Goal: Transaction & Acquisition: Download file/media

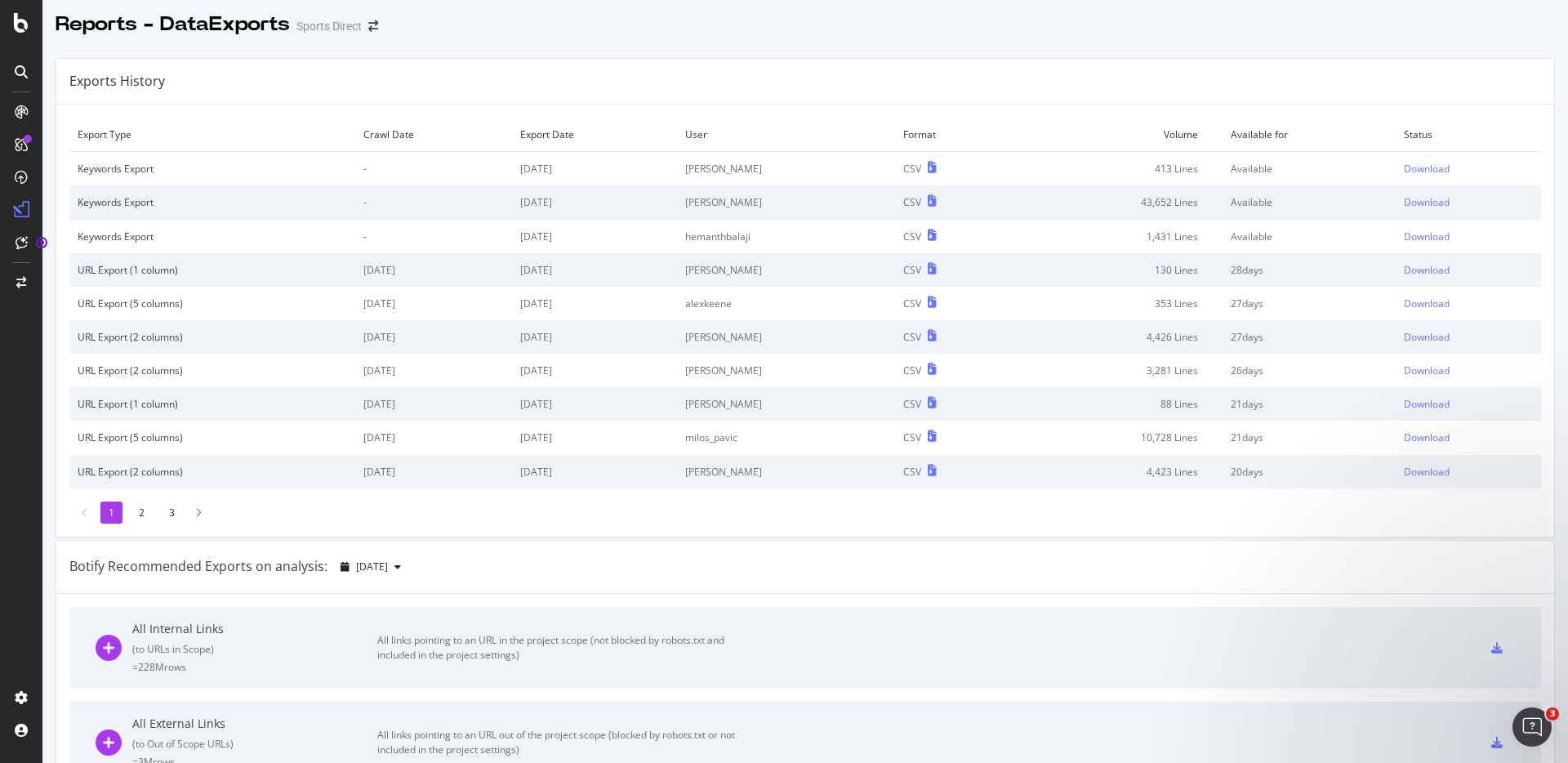
scroll to position [4, 0]
click at [19, 24] on icon at bounding box center [21, 22] width 15 height 20
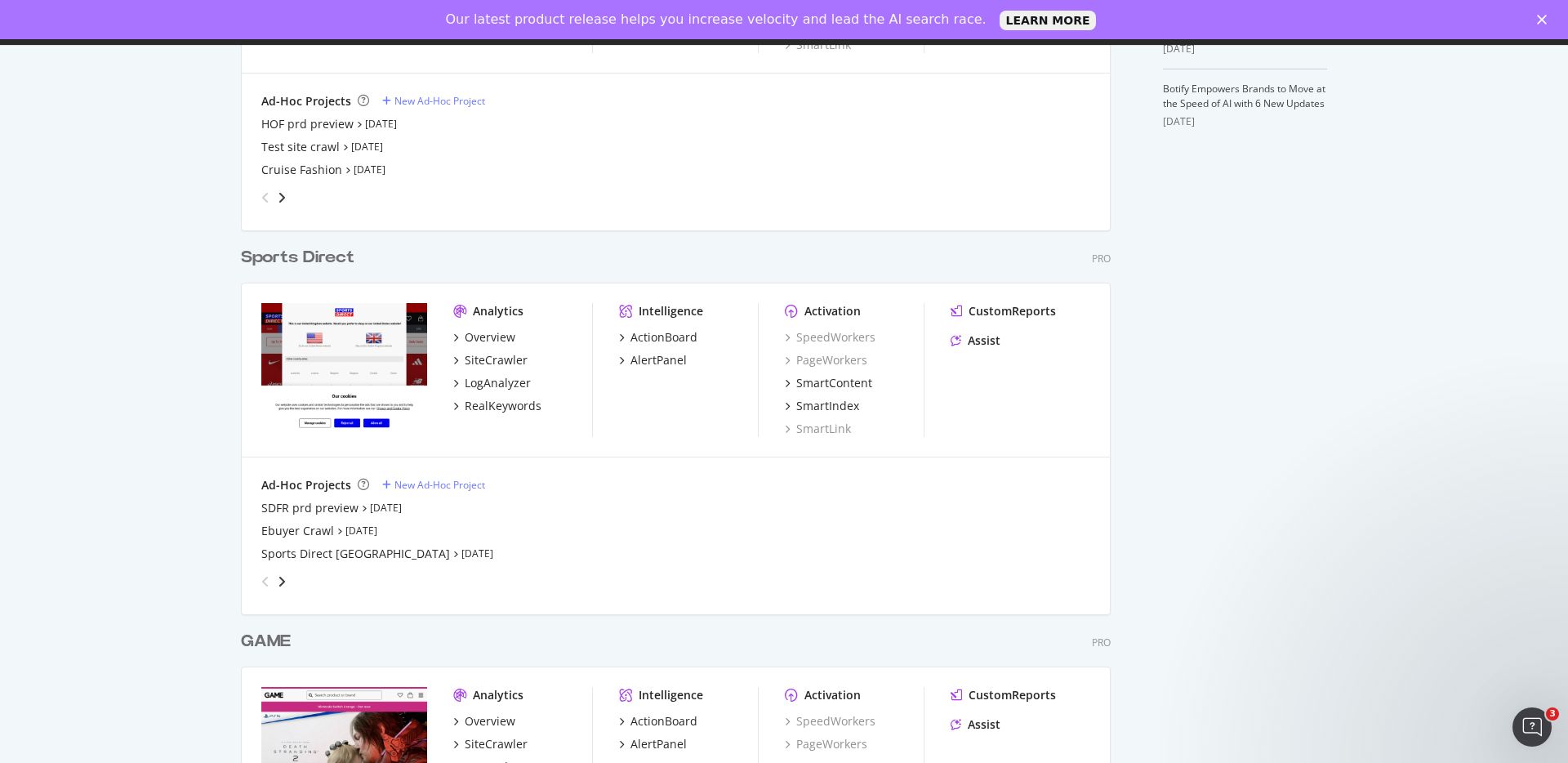
scroll to position [686, 0]
click at [471, 406] on div "RealKeywords" at bounding box center [503, 405] width 77 height 17
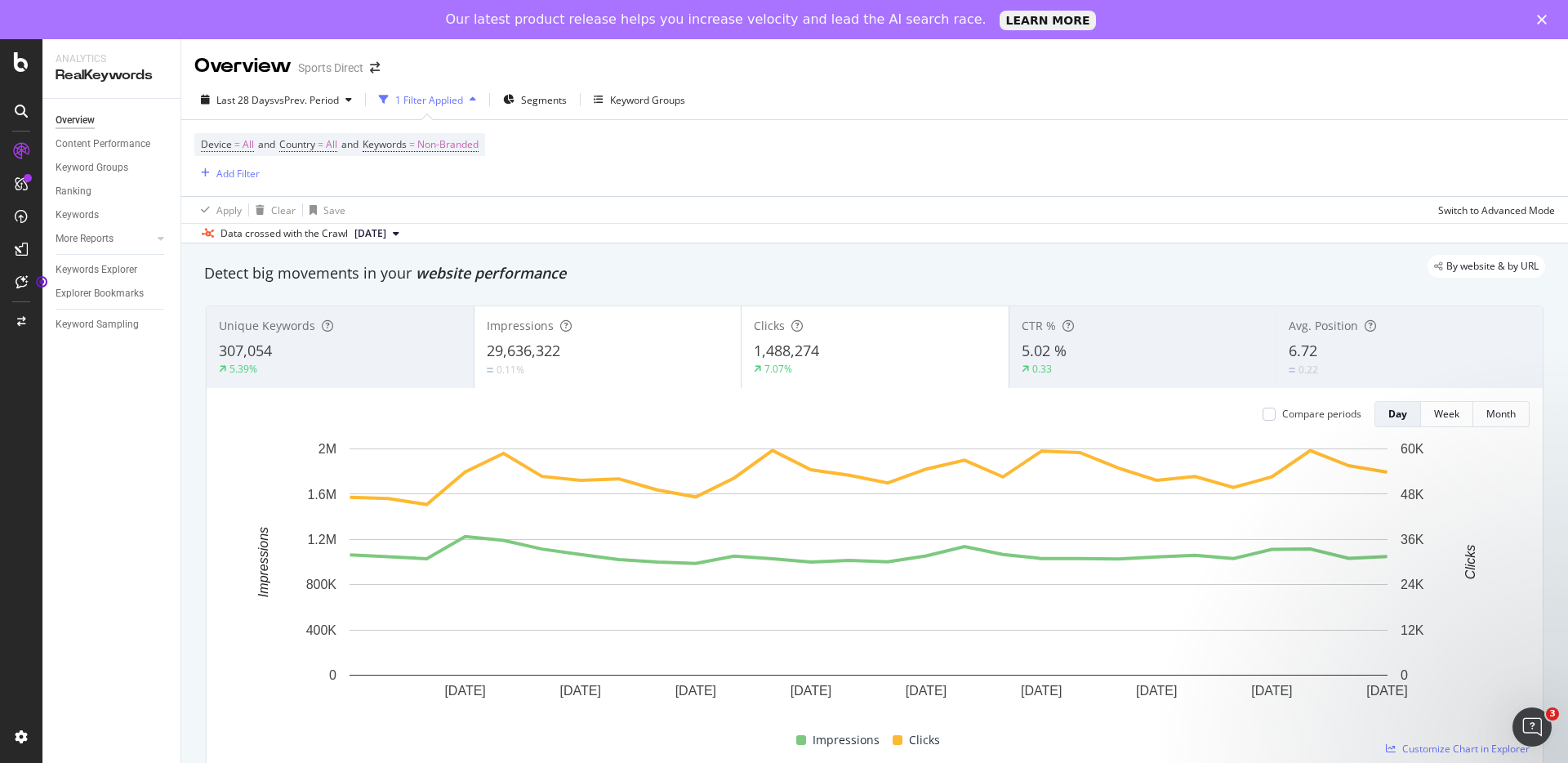
click at [366, 178] on div "Device = All and Country = All and Keywords = Non-Branded Add Filter" at bounding box center [339, 158] width 291 height 50
click at [99, 268] on div "Keywords Explorer" at bounding box center [97, 270] width 82 height 17
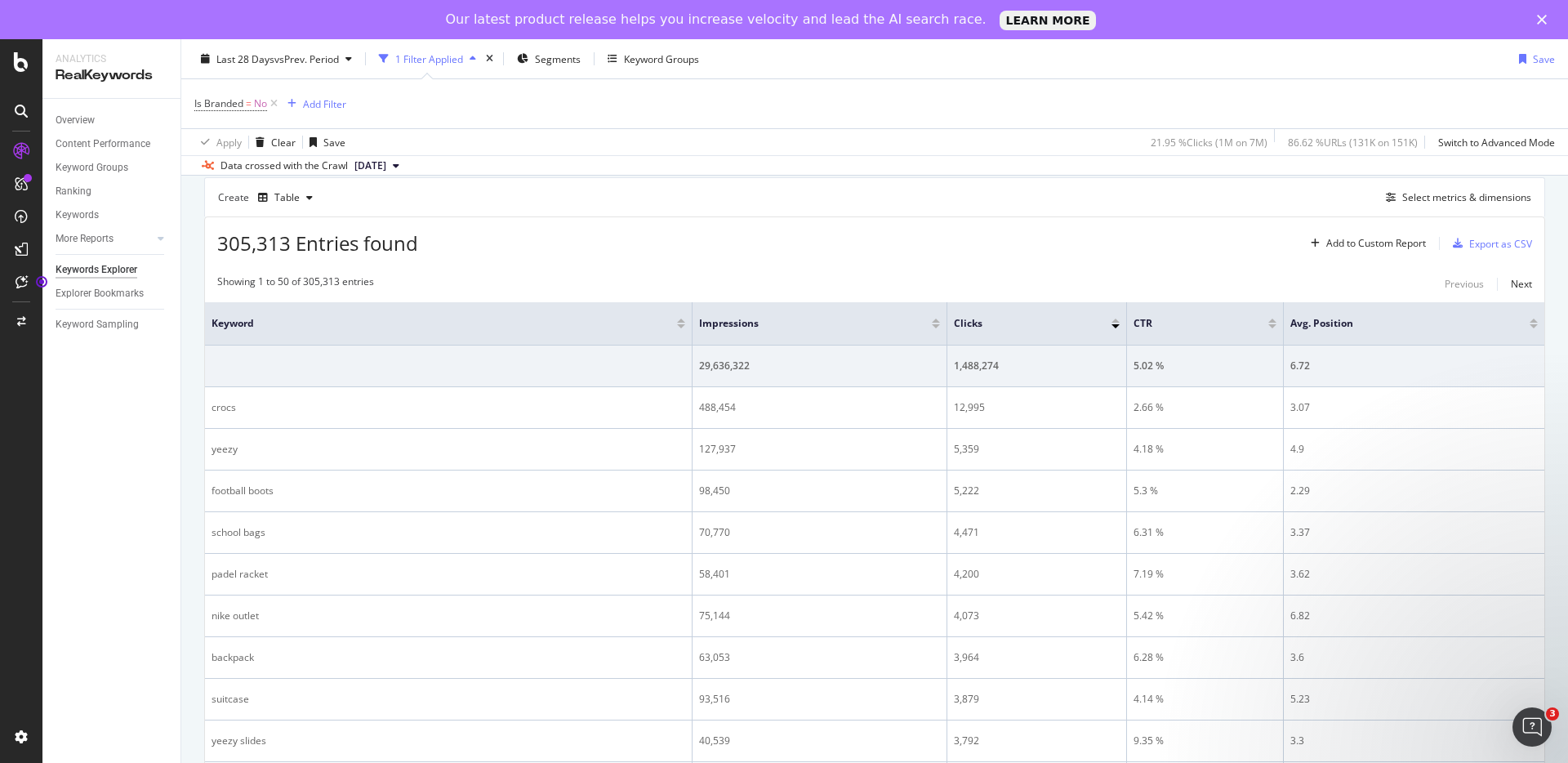
scroll to position [131, 0]
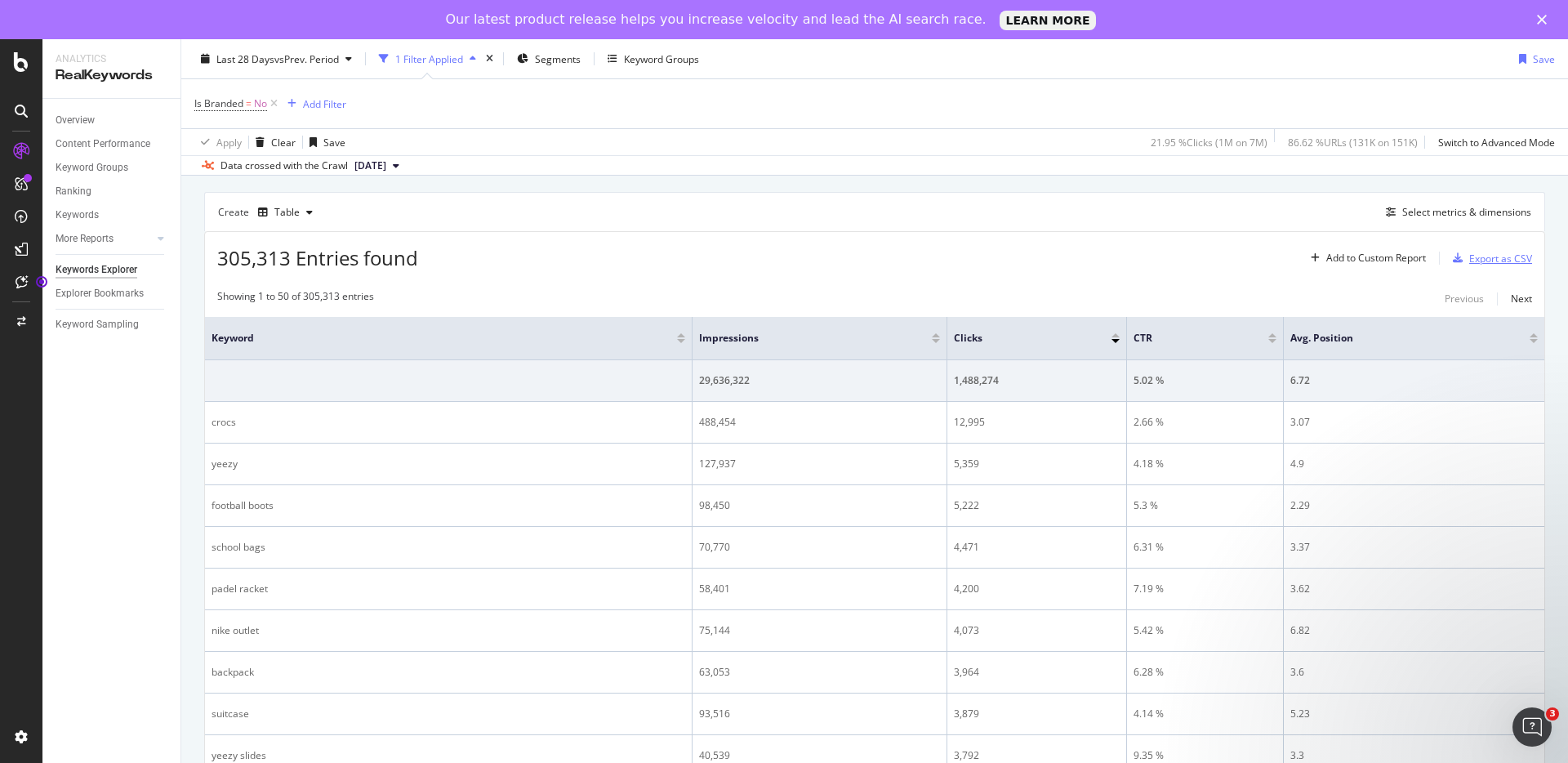
click at [1499, 259] on div "Export as CSV" at bounding box center [1501, 259] width 63 height 14
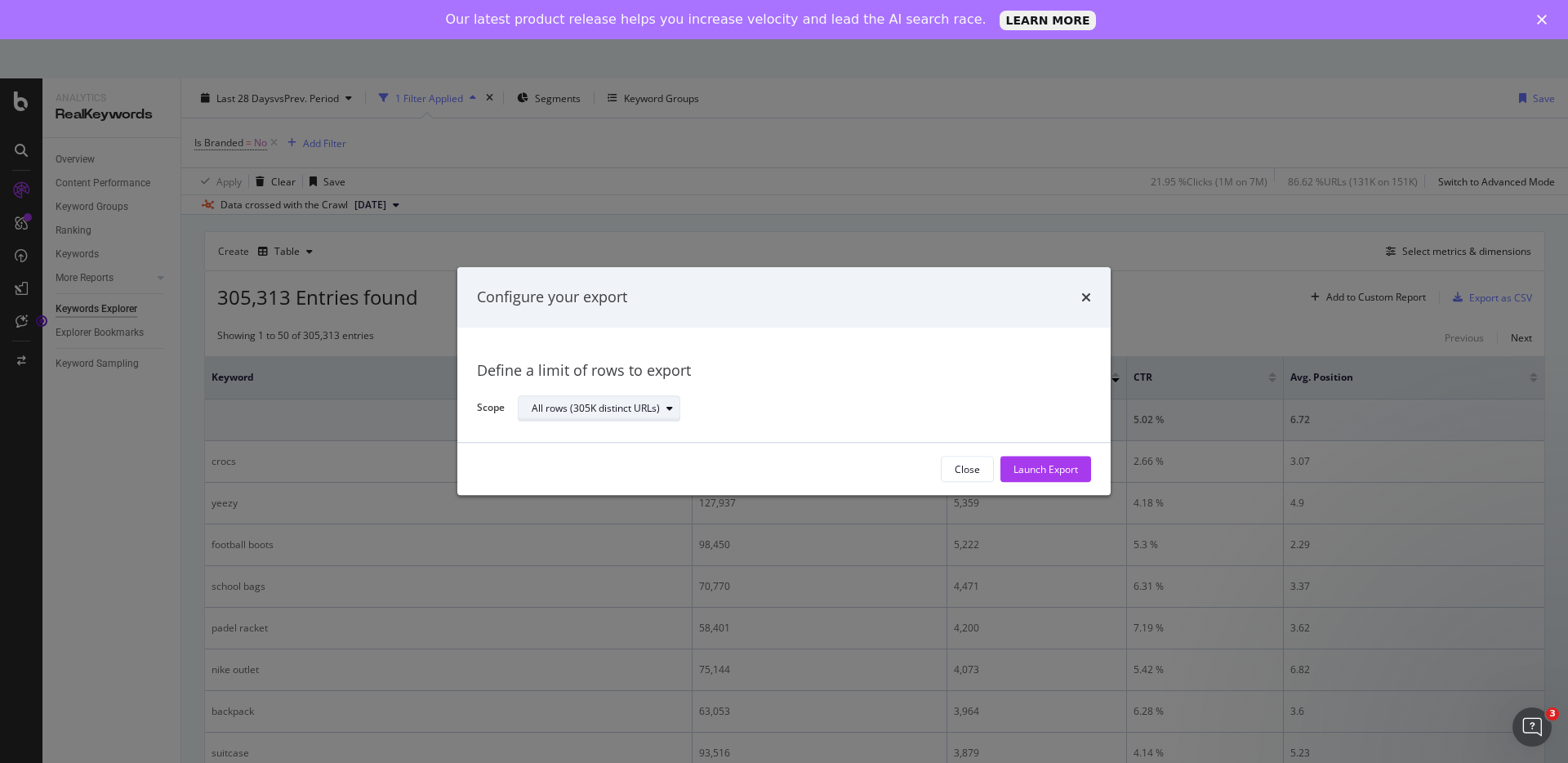
click at [631, 406] on div "All rows (305K distinct URLs)" at bounding box center [596, 408] width 128 height 10
click at [618, 467] on div "Define a limit" at bounding box center [607, 463] width 165 height 20
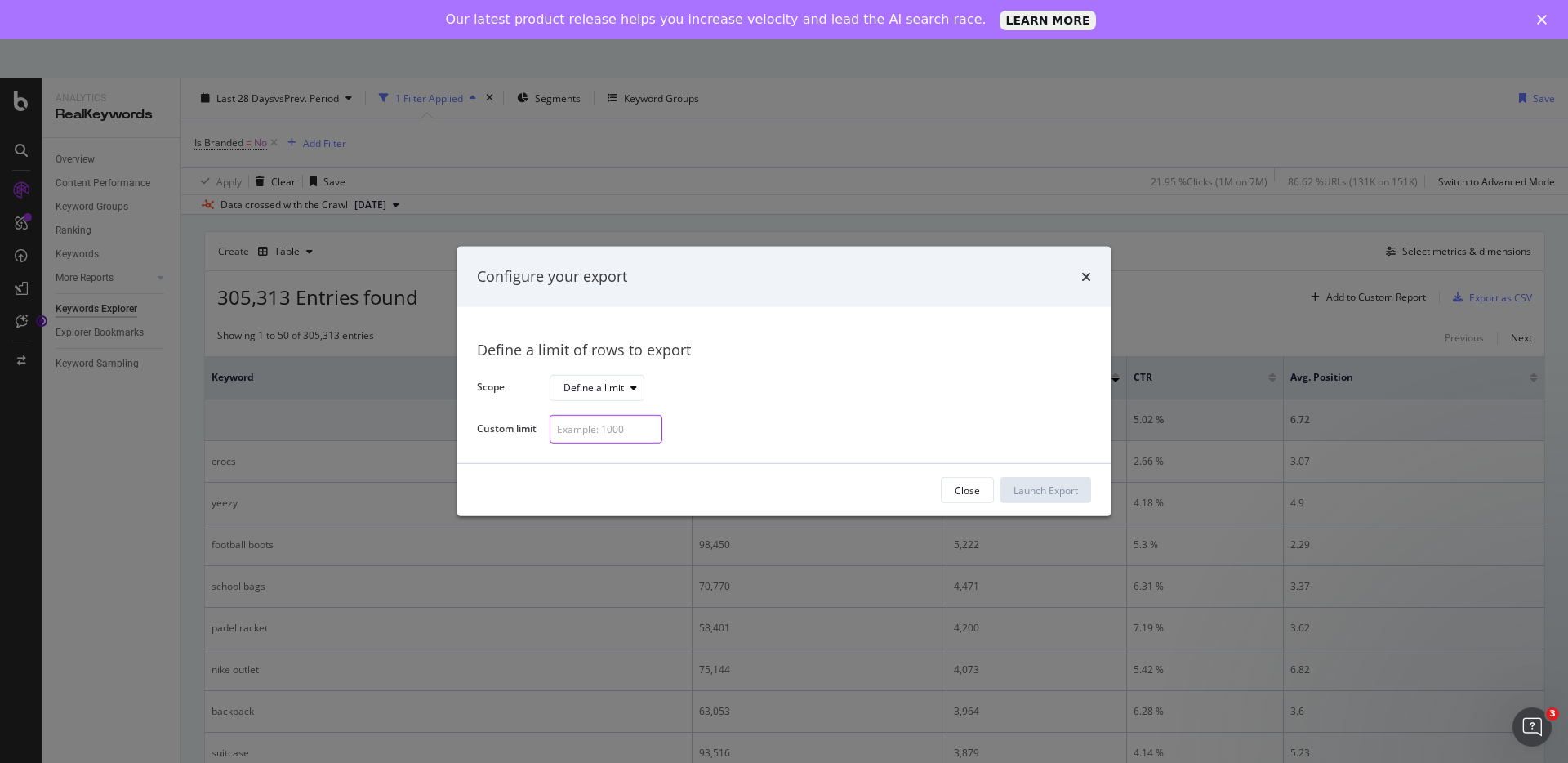
click at [621, 437] on input "modal" at bounding box center [605, 429] width 113 height 29
click at [621, 436] on input "modal" at bounding box center [605, 429] width 113 height 29
click at [777, 406] on div "Define a limit of rows to export Scope Define a limit Custom limit" at bounding box center [784, 385] width 615 height 117
click at [1087, 281] on icon "times" at bounding box center [1086, 277] width 10 height 13
